Goal: Navigation & Orientation: Go to known website

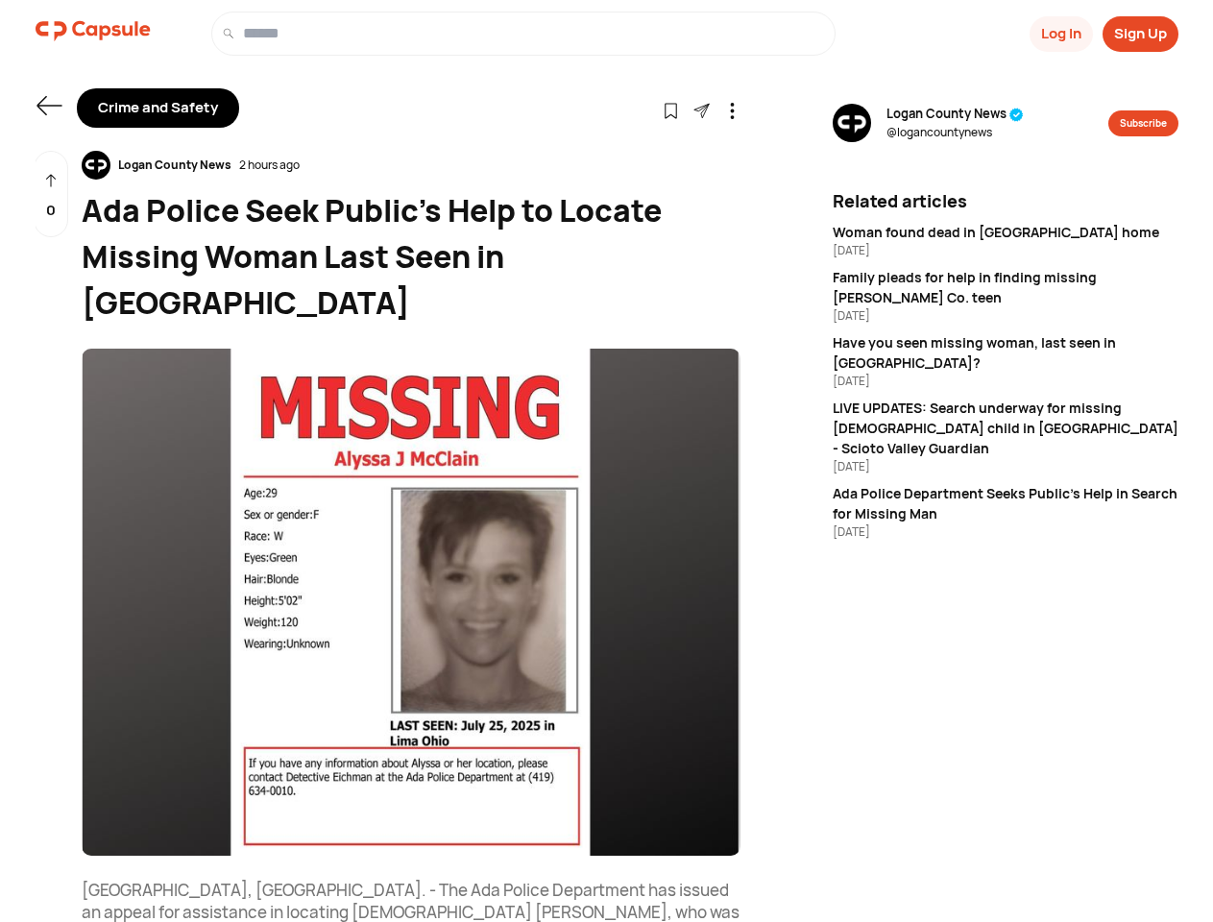
click at [1060, 34] on button "Log In" at bounding box center [1061, 34] width 63 height 36
click at [1140, 34] on button "Sign Up" at bounding box center [1141, 34] width 76 height 36
click at [49, 106] on icon at bounding box center [49, 105] width 25 height 19
click at [670, 110] on icon at bounding box center [671, 111] width 16 height 16
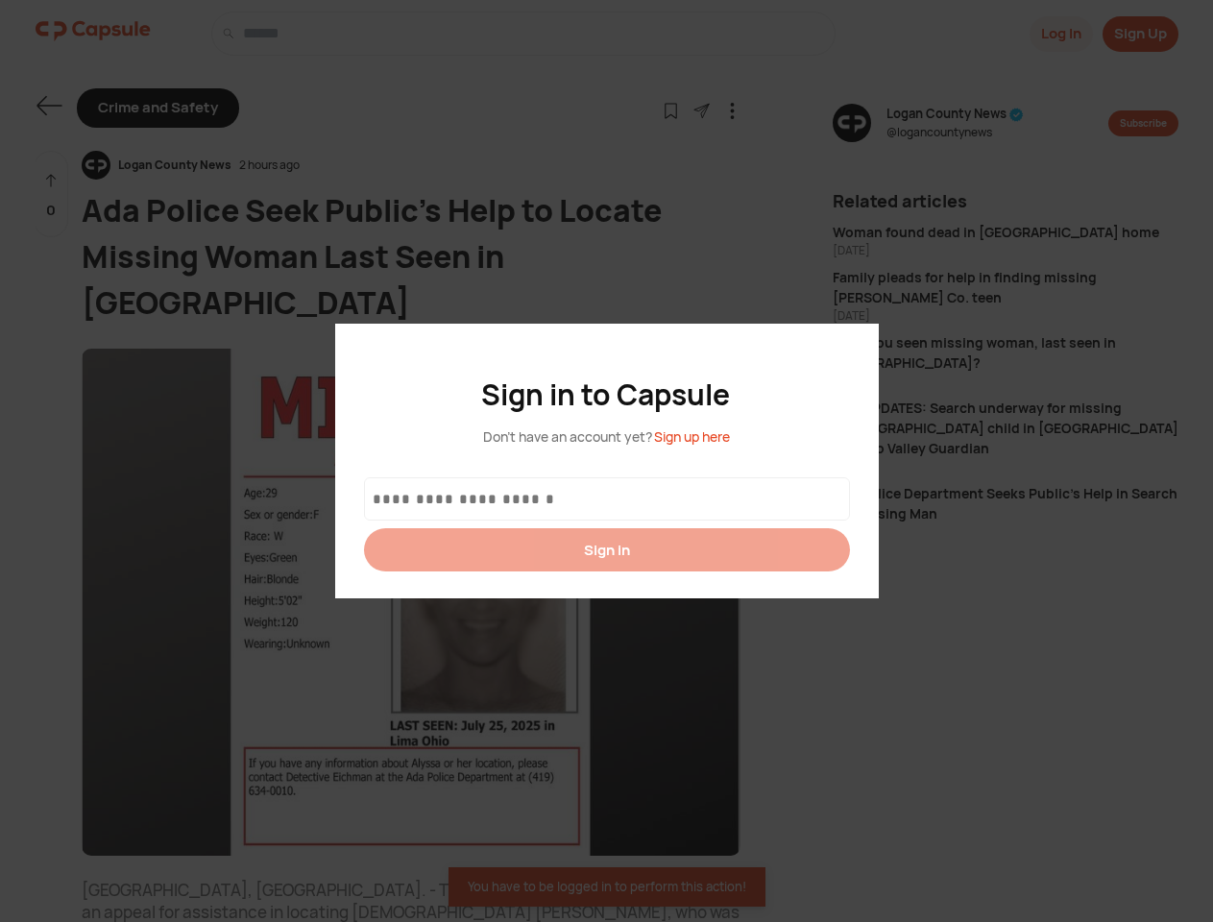
click at [701, 110] on div at bounding box center [606, 461] width 1213 height 922
click at [732, 110] on icon at bounding box center [732, 111] width 16 height 16
click at [411, 165] on div "Logan County News 2 hours ago" at bounding box center [411, 165] width 659 height 29
click at [411, 556] on img at bounding box center [411, 602] width 659 height 507
click at [51, 194] on div "0" at bounding box center [51, 194] width 35 height 87
